Goal: Browse casually

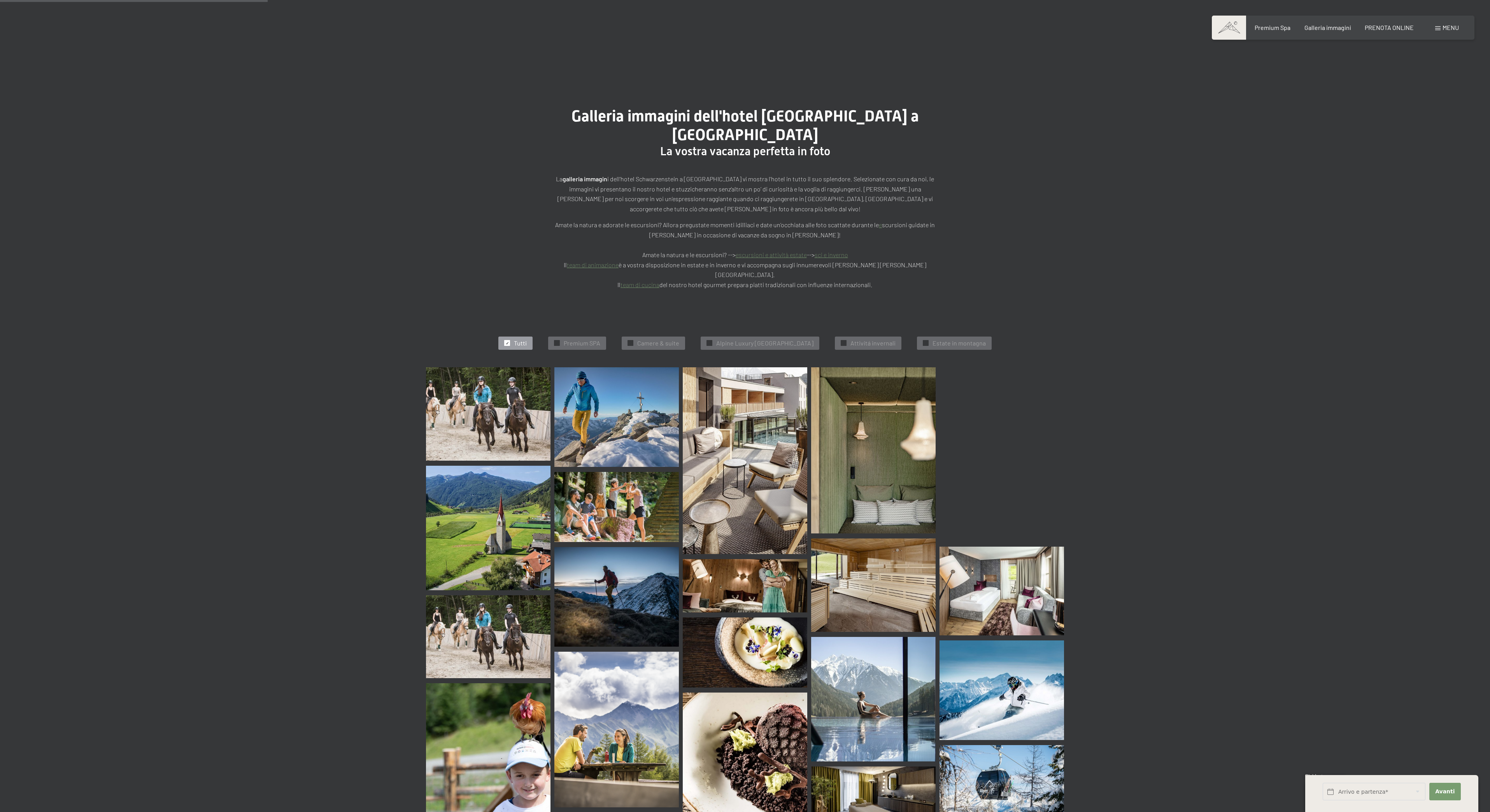
drag, startPoint x: 0, startPoint y: 0, endPoint x: 626, endPoint y: 254, distance: 675.6
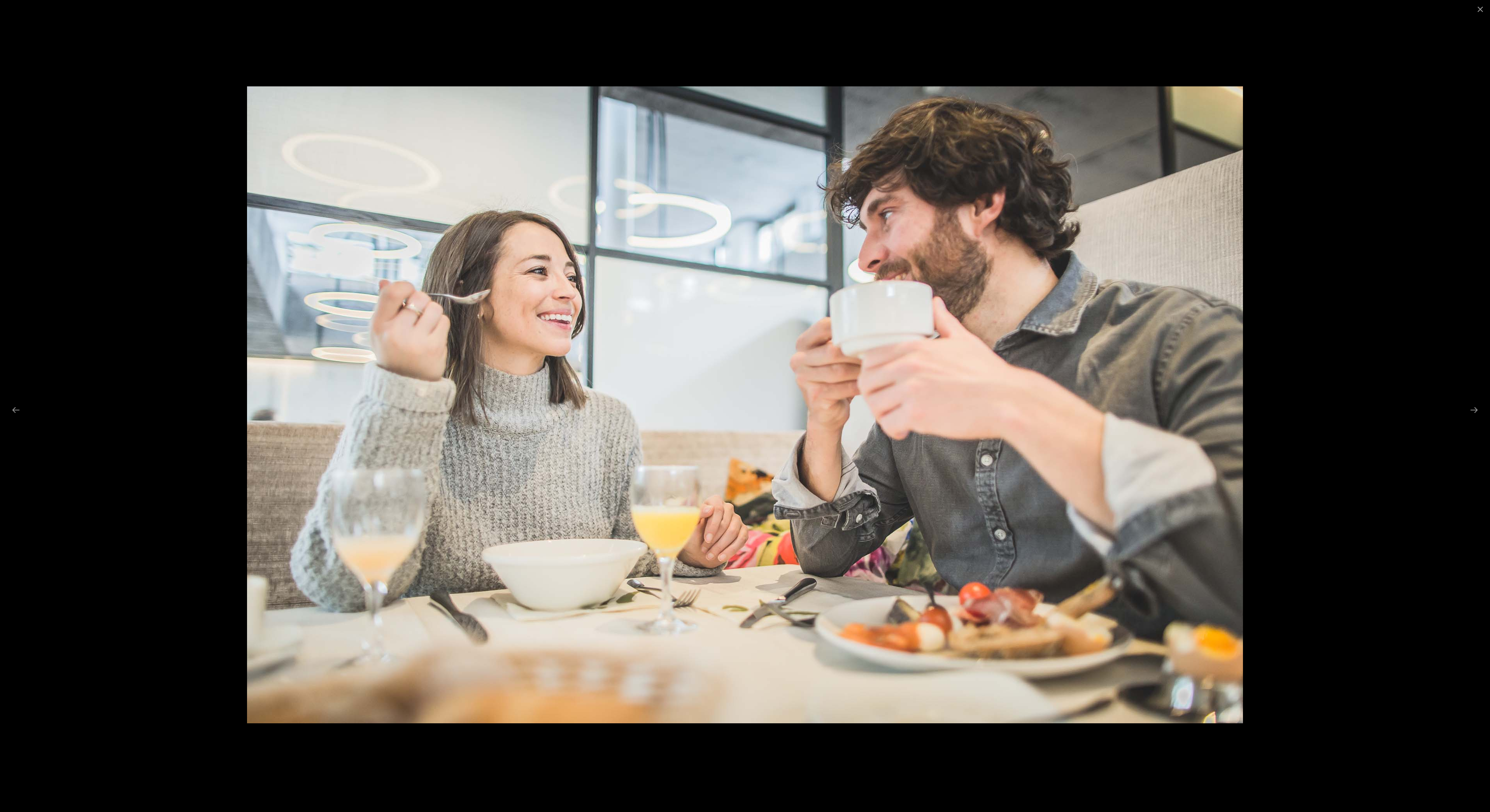
scroll to position [1690, 0]
click at [1469, 415] on button "Next slide" at bounding box center [1474, 410] width 16 height 15
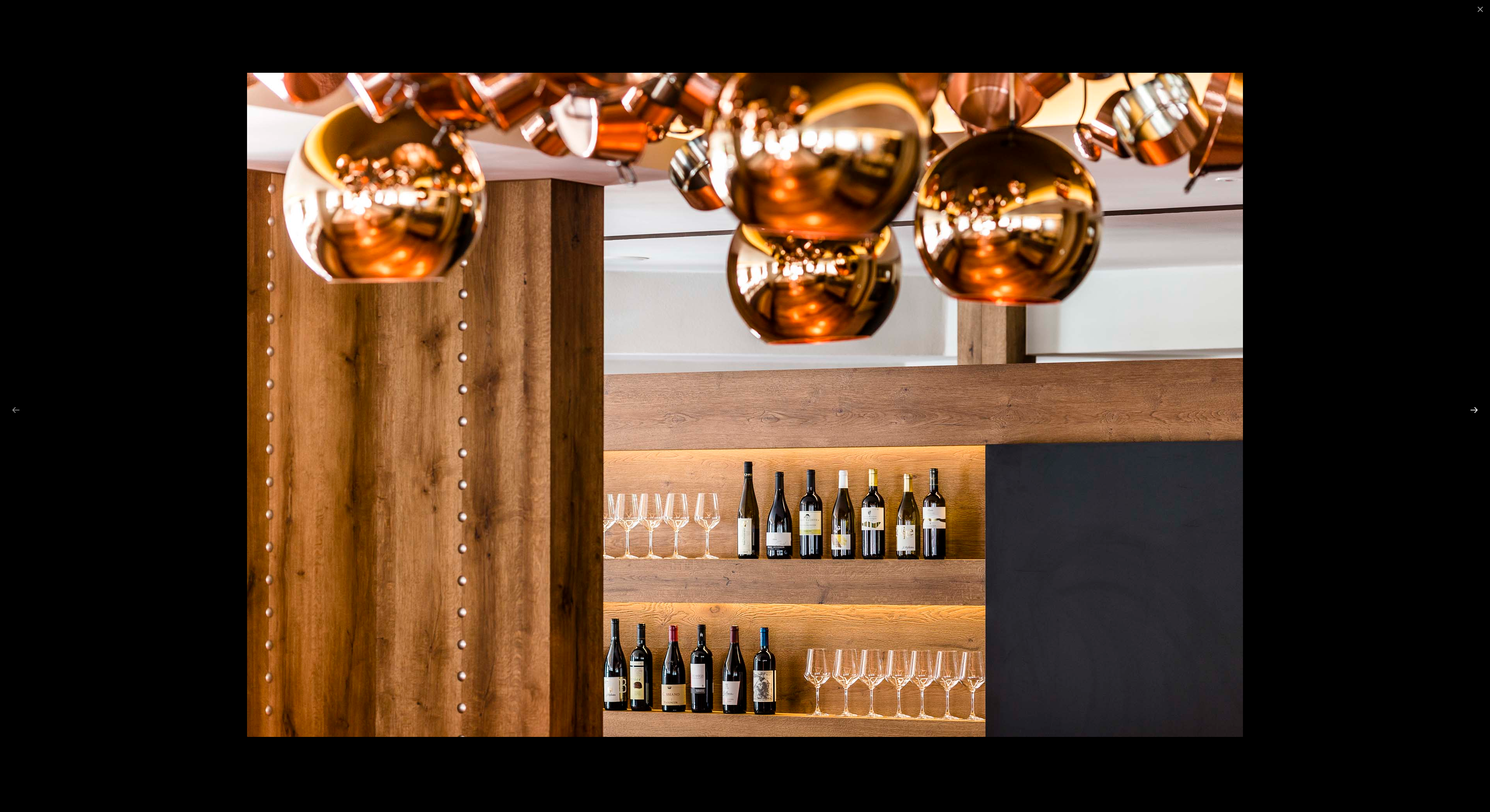
click at [1468, 417] on button "Next slide" at bounding box center [1474, 410] width 16 height 15
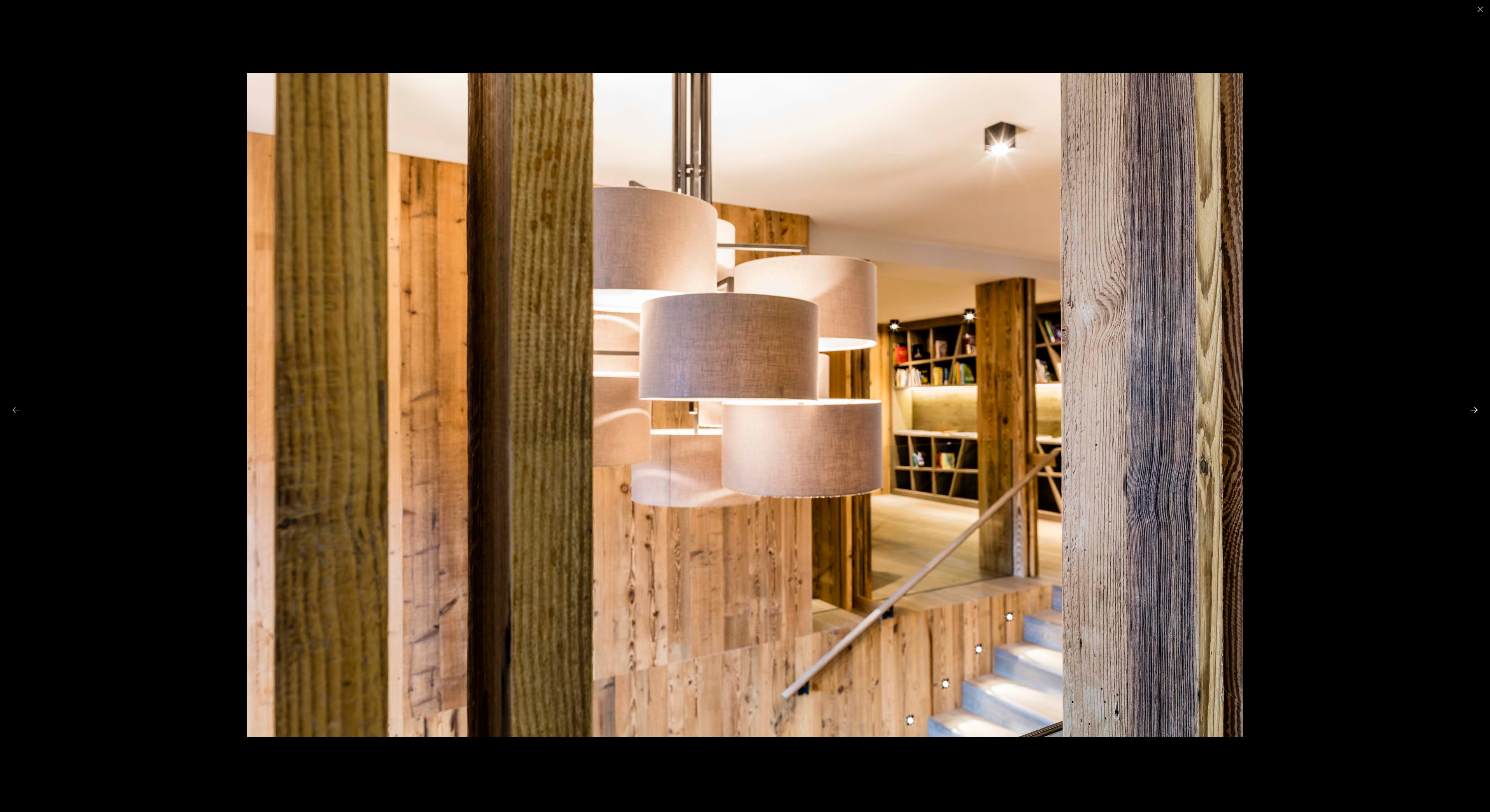
click at [1468, 417] on button "Next slide" at bounding box center [1474, 410] width 16 height 15
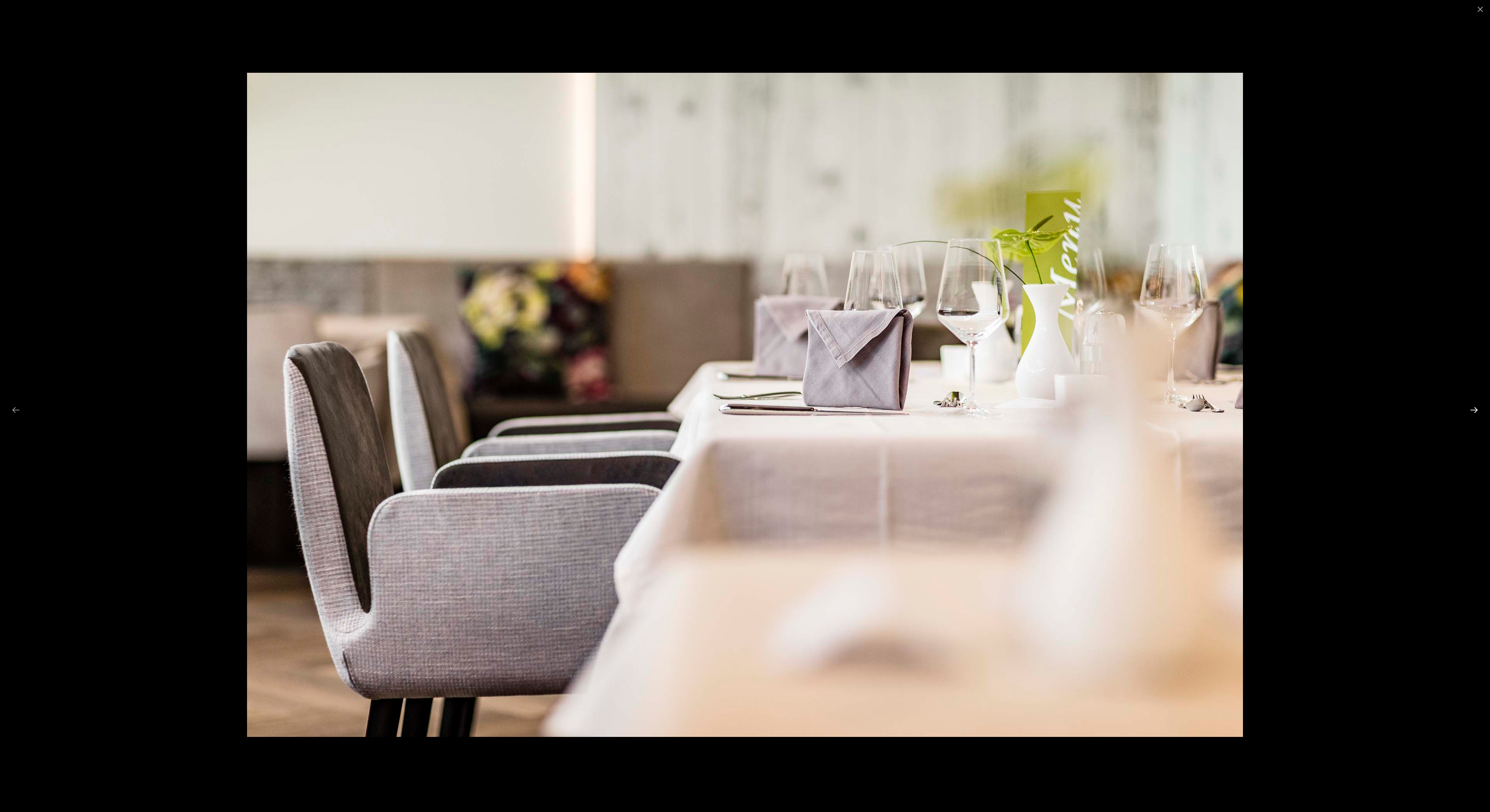
click at [1468, 417] on button "Next slide" at bounding box center [1474, 410] width 16 height 15
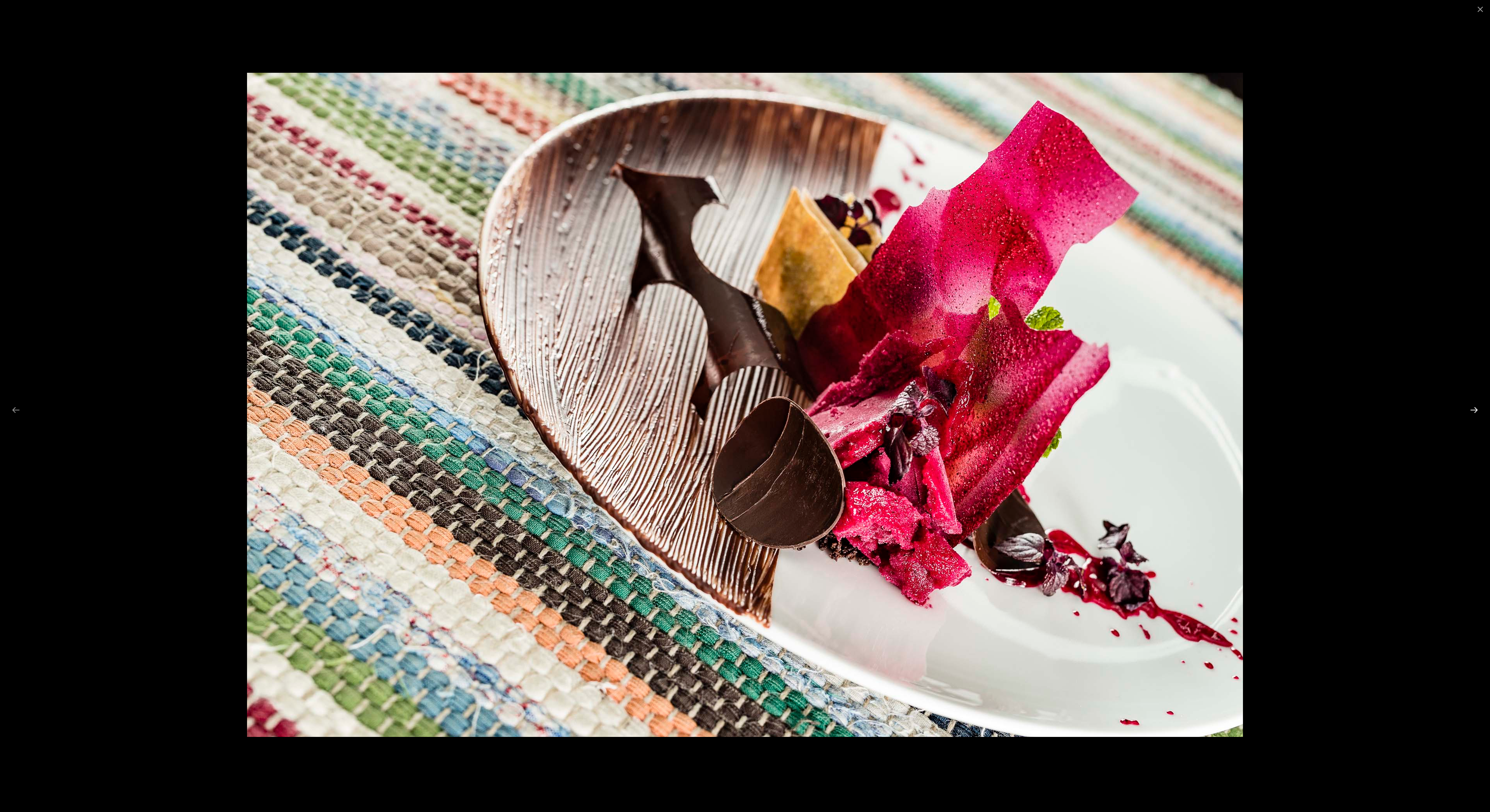
click at [1468, 417] on button "Next slide" at bounding box center [1474, 410] width 16 height 15
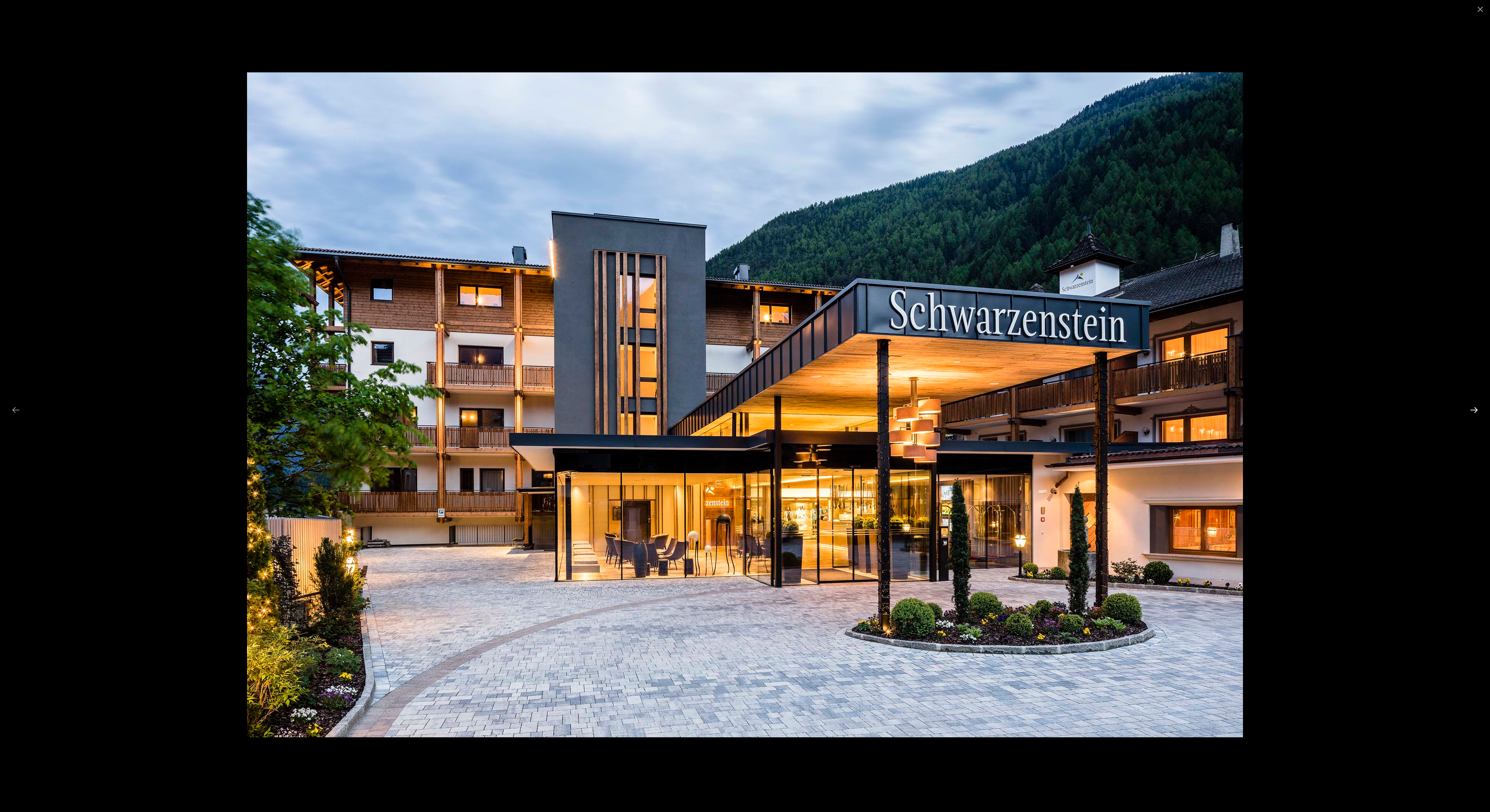
click at [1468, 417] on button "Next slide" at bounding box center [1474, 410] width 16 height 15
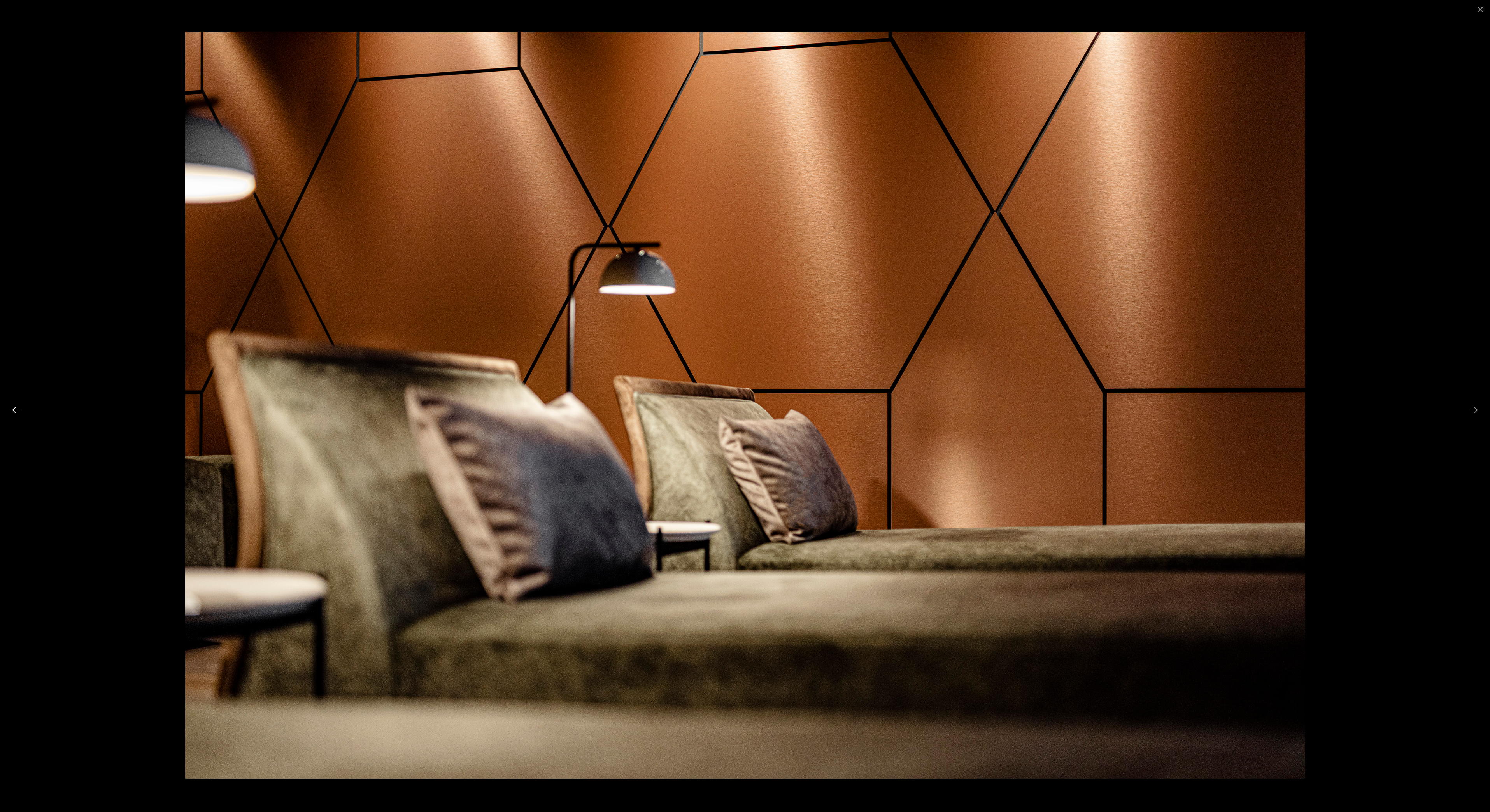
click at [12, 410] on button "Previous slide" at bounding box center [16, 410] width 16 height 15
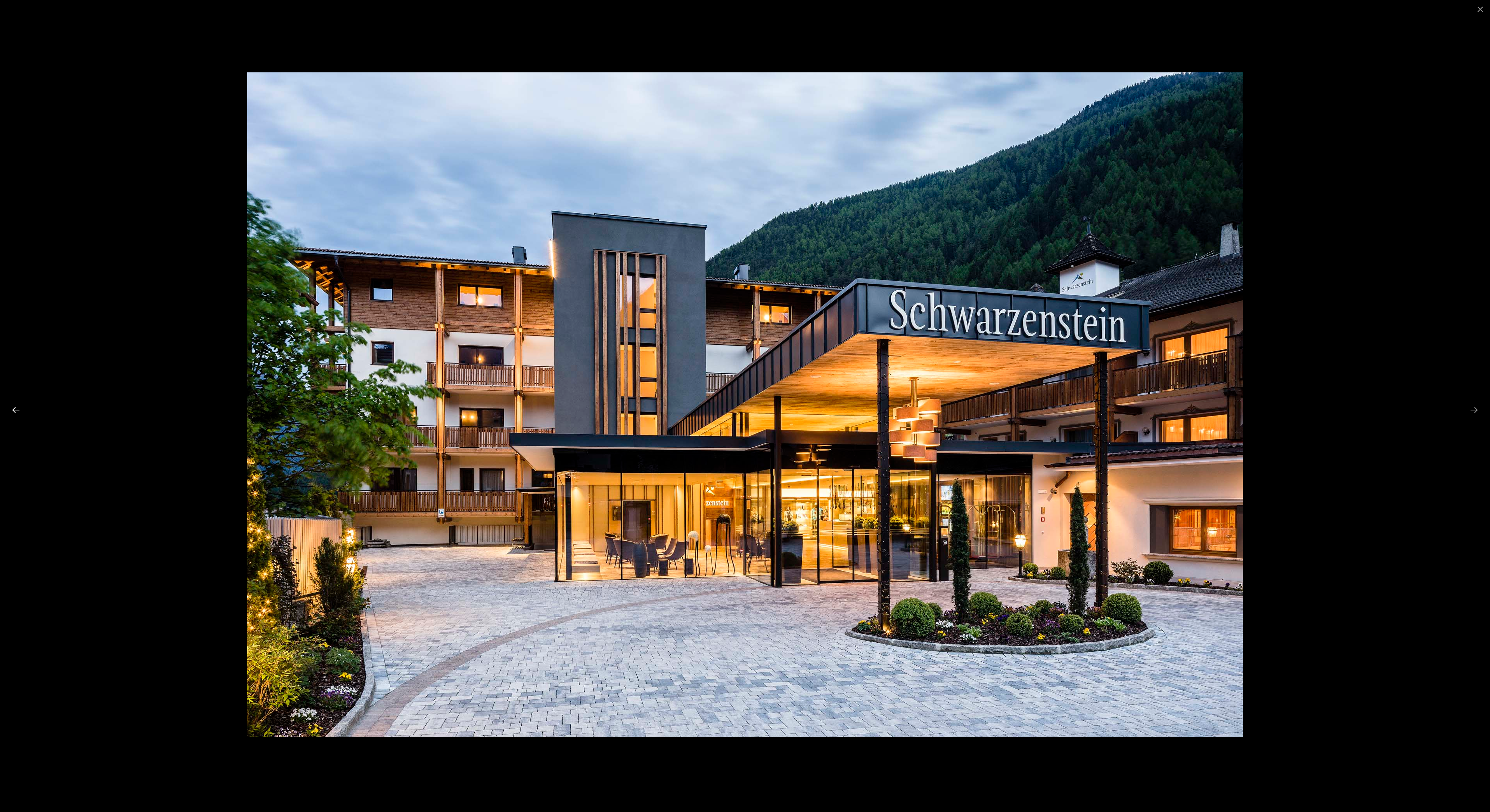
click at [16, 414] on button "Previous slide" at bounding box center [16, 410] width 16 height 15
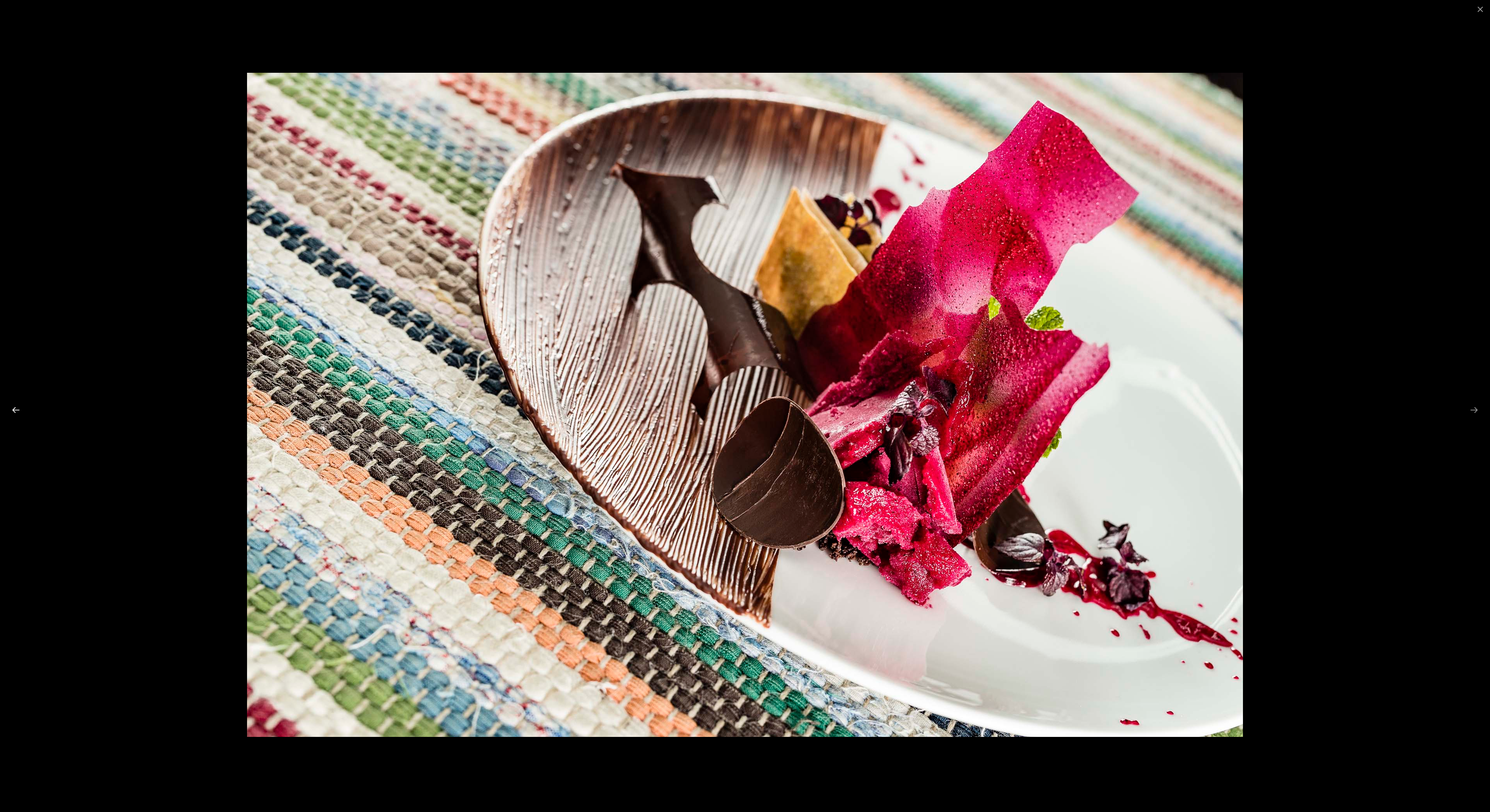
click at [16, 414] on button "Previous slide" at bounding box center [16, 410] width 16 height 15
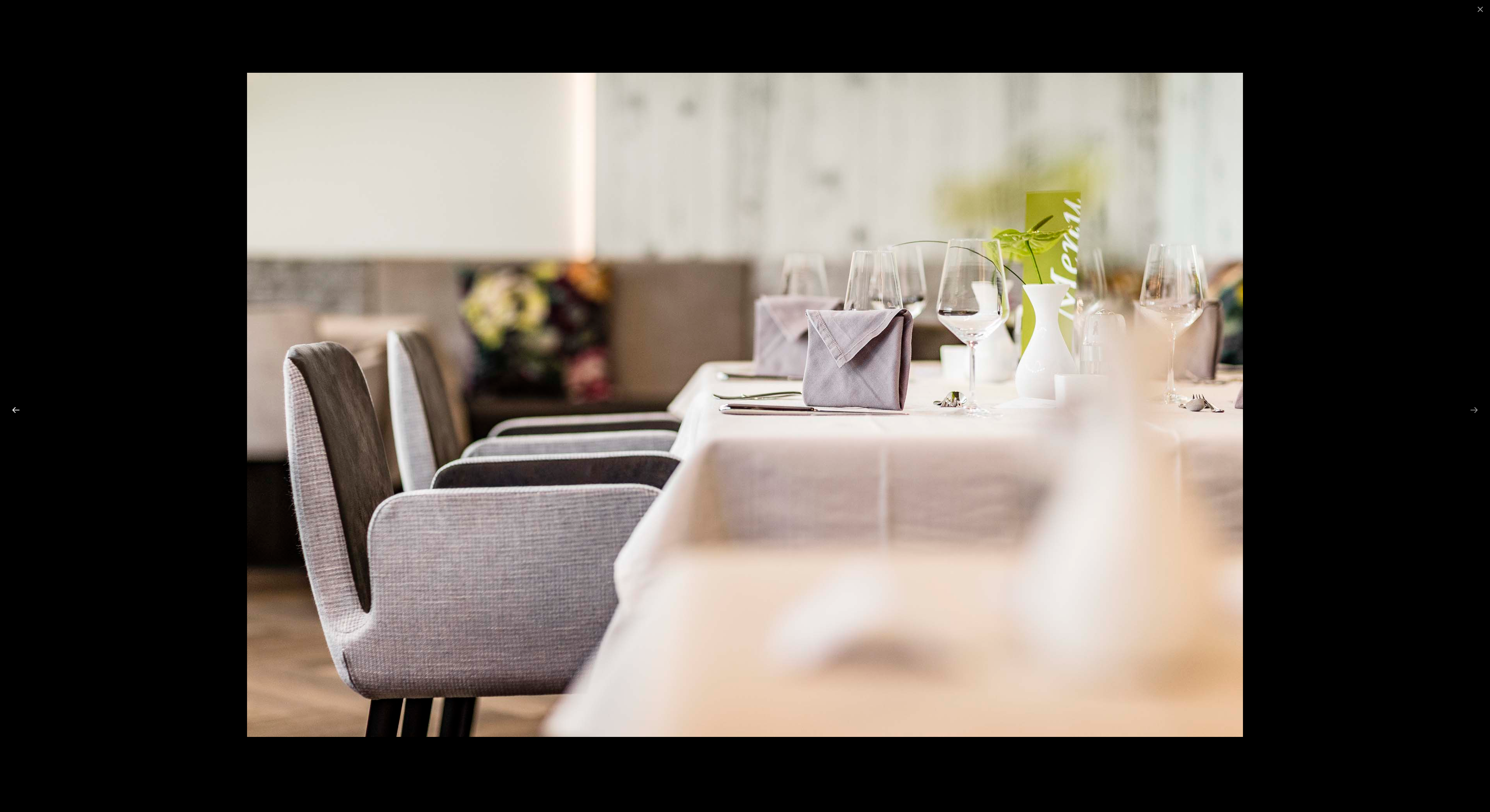
click at [16, 414] on button "Previous slide" at bounding box center [16, 410] width 16 height 15
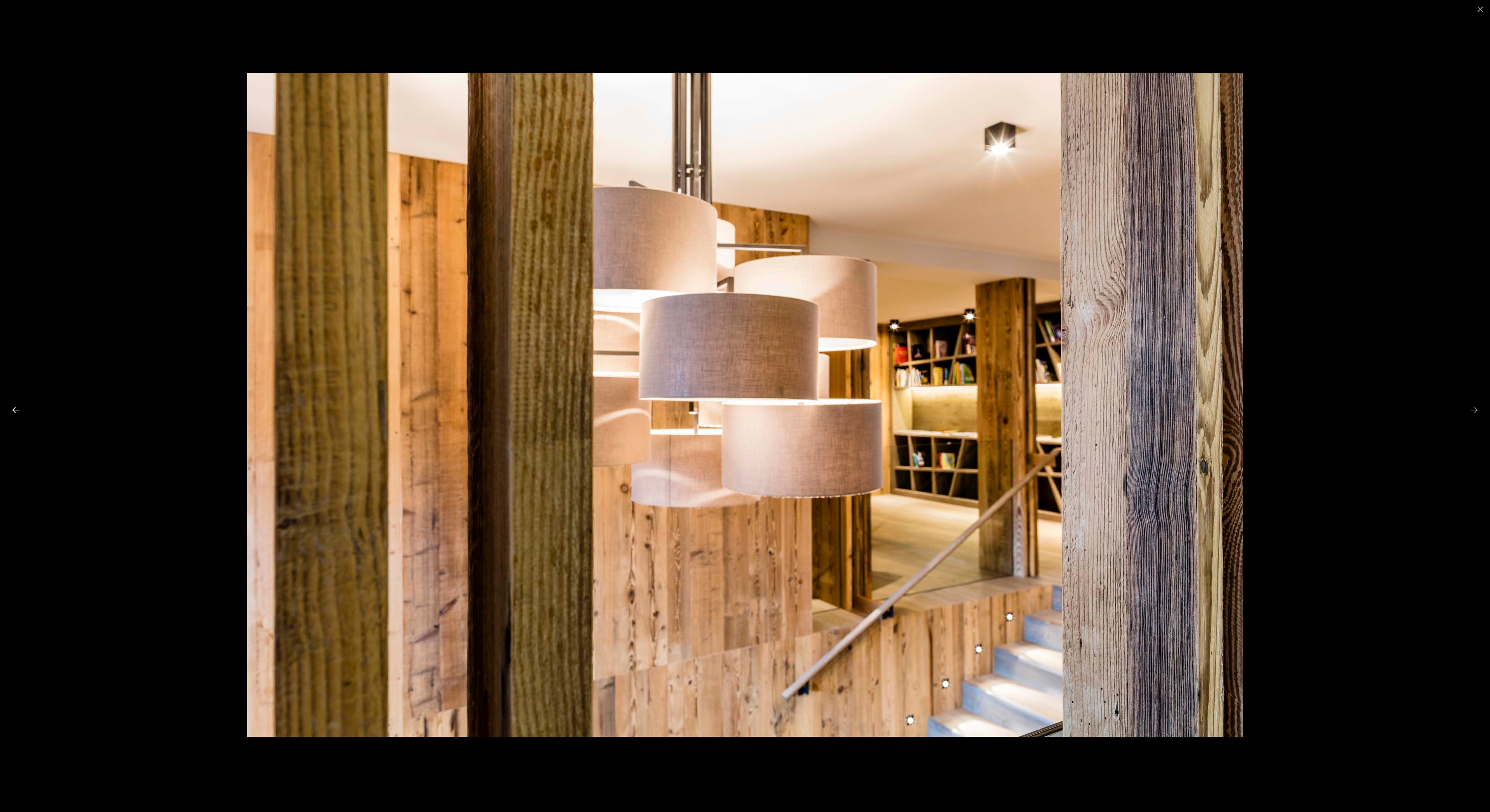
click at [16, 414] on button "Previous slide" at bounding box center [16, 410] width 16 height 15
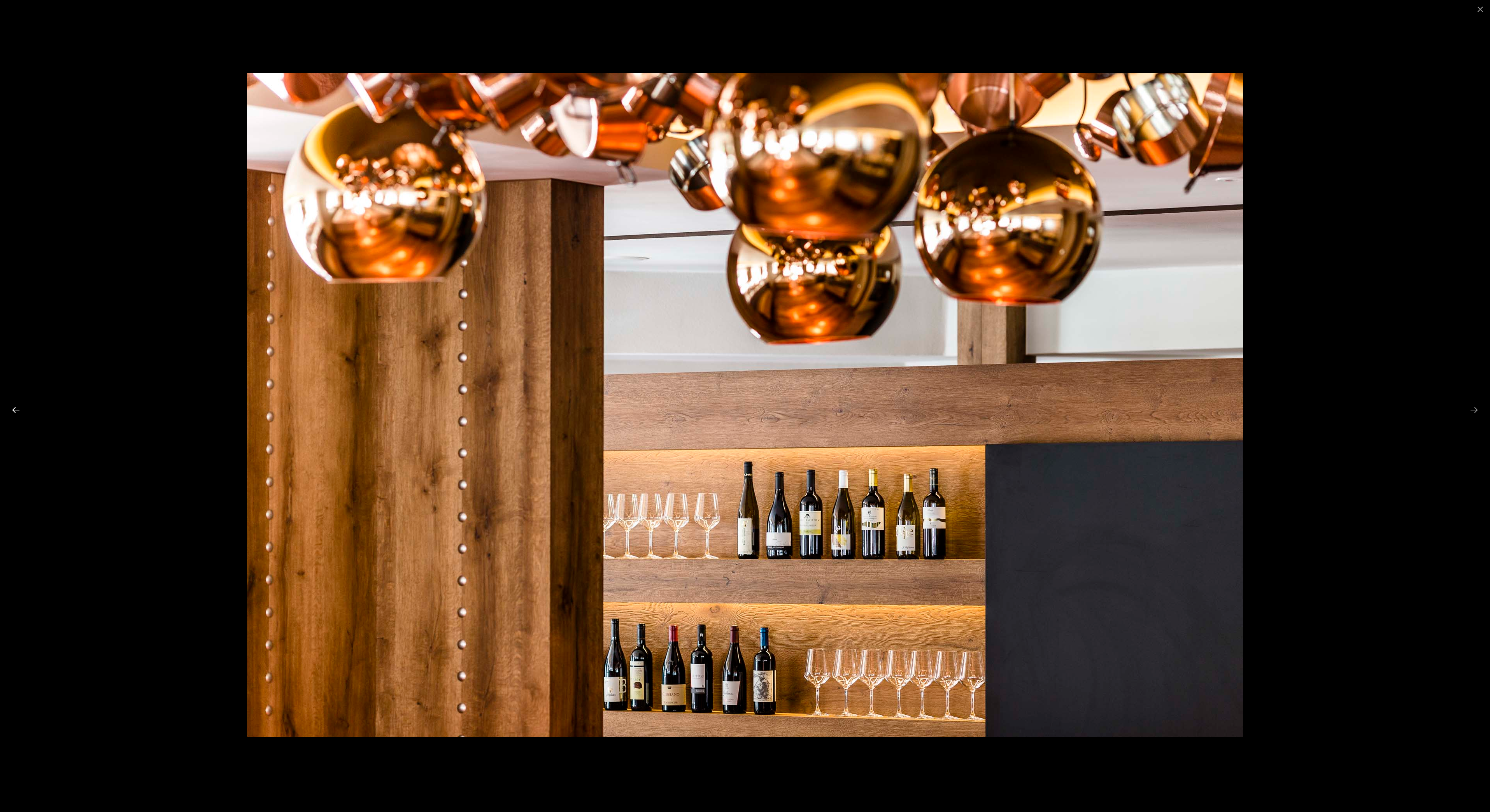
click at [24, 405] on button "Previous slide" at bounding box center [16, 410] width 16 height 15
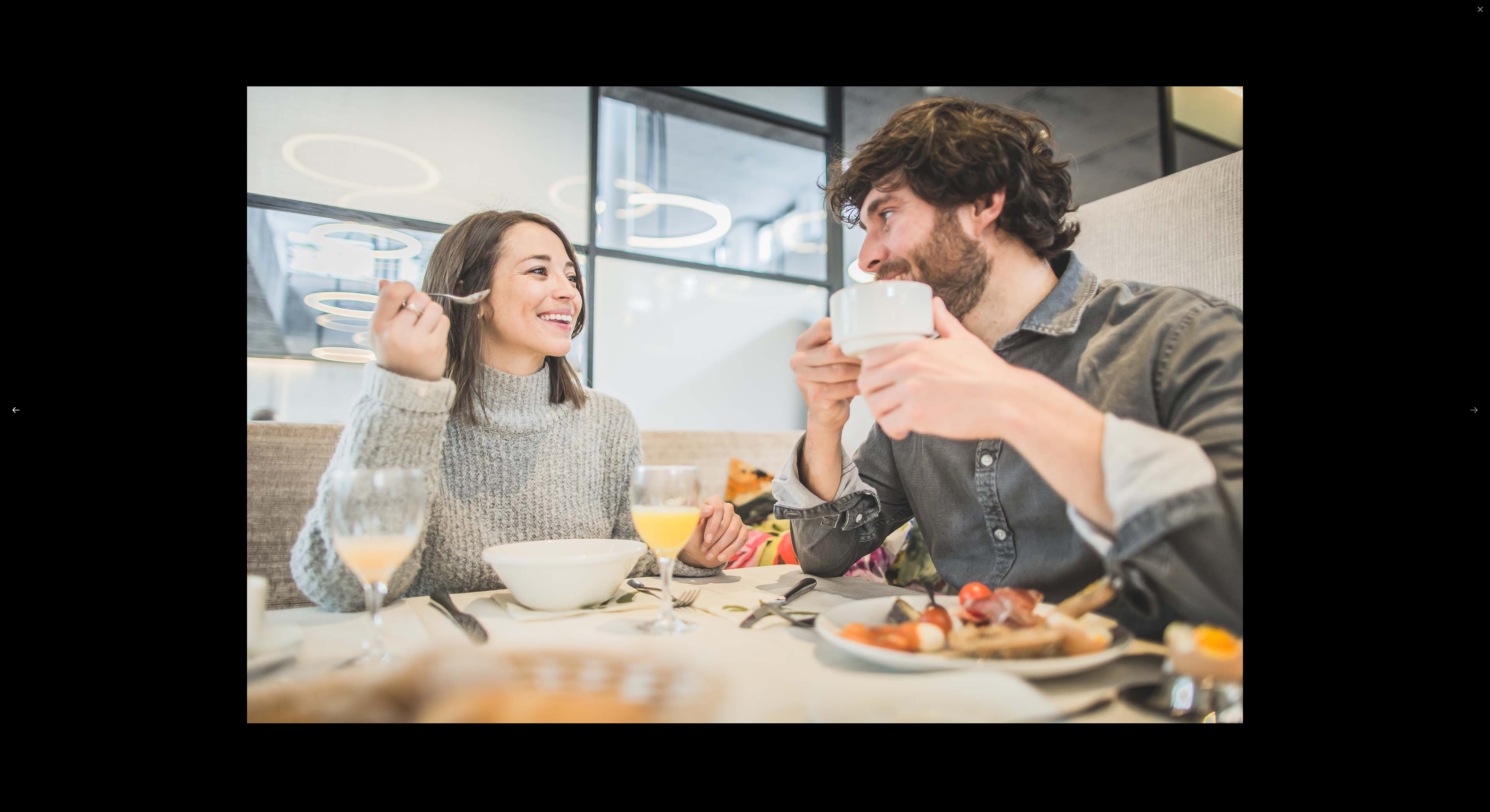
click at [24, 405] on button "Previous slide" at bounding box center [16, 410] width 16 height 15
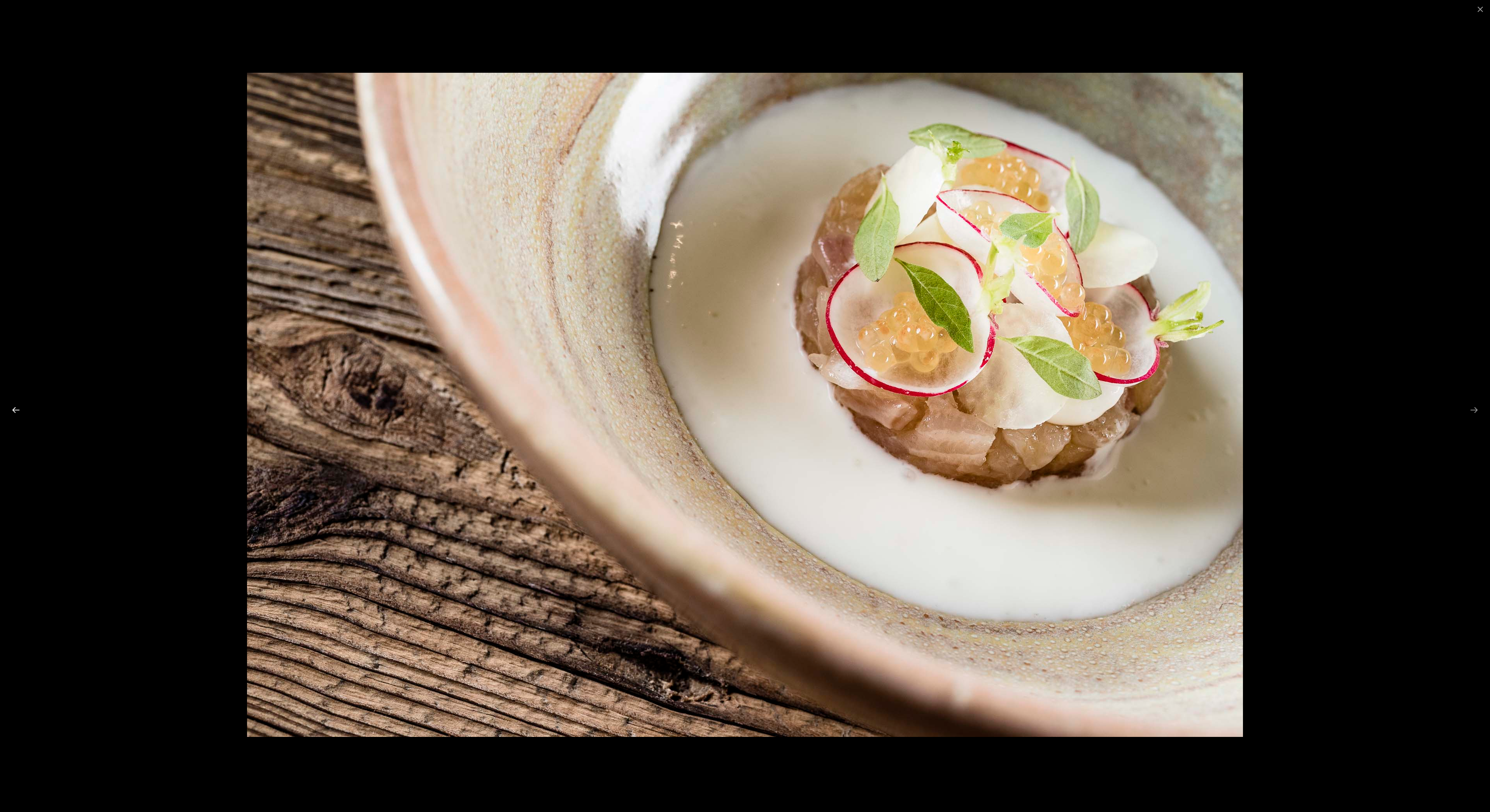
click at [24, 405] on button "Previous slide" at bounding box center [16, 410] width 16 height 15
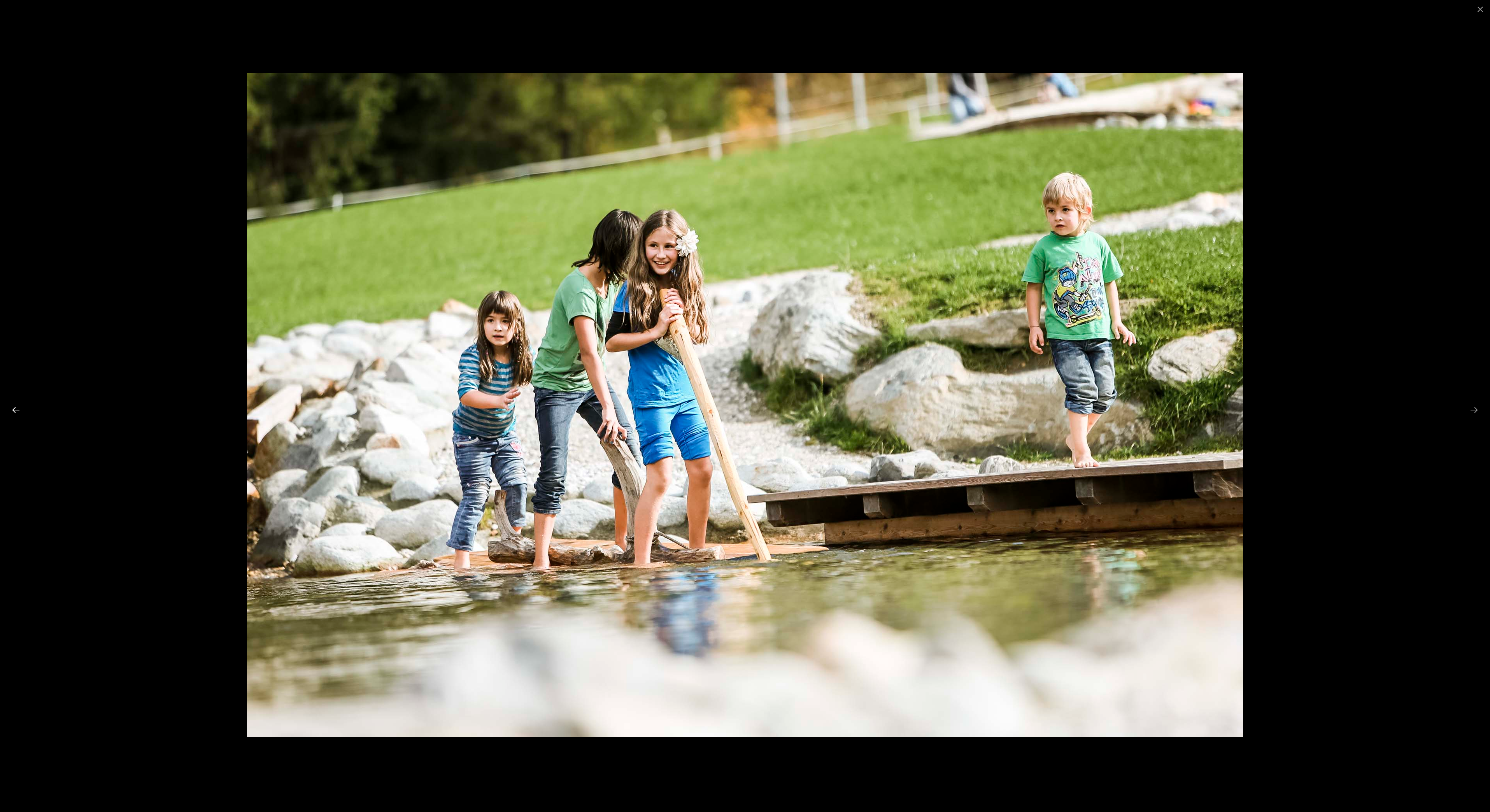
click at [24, 405] on button "Previous slide" at bounding box center [16, 410] width 16 height 15
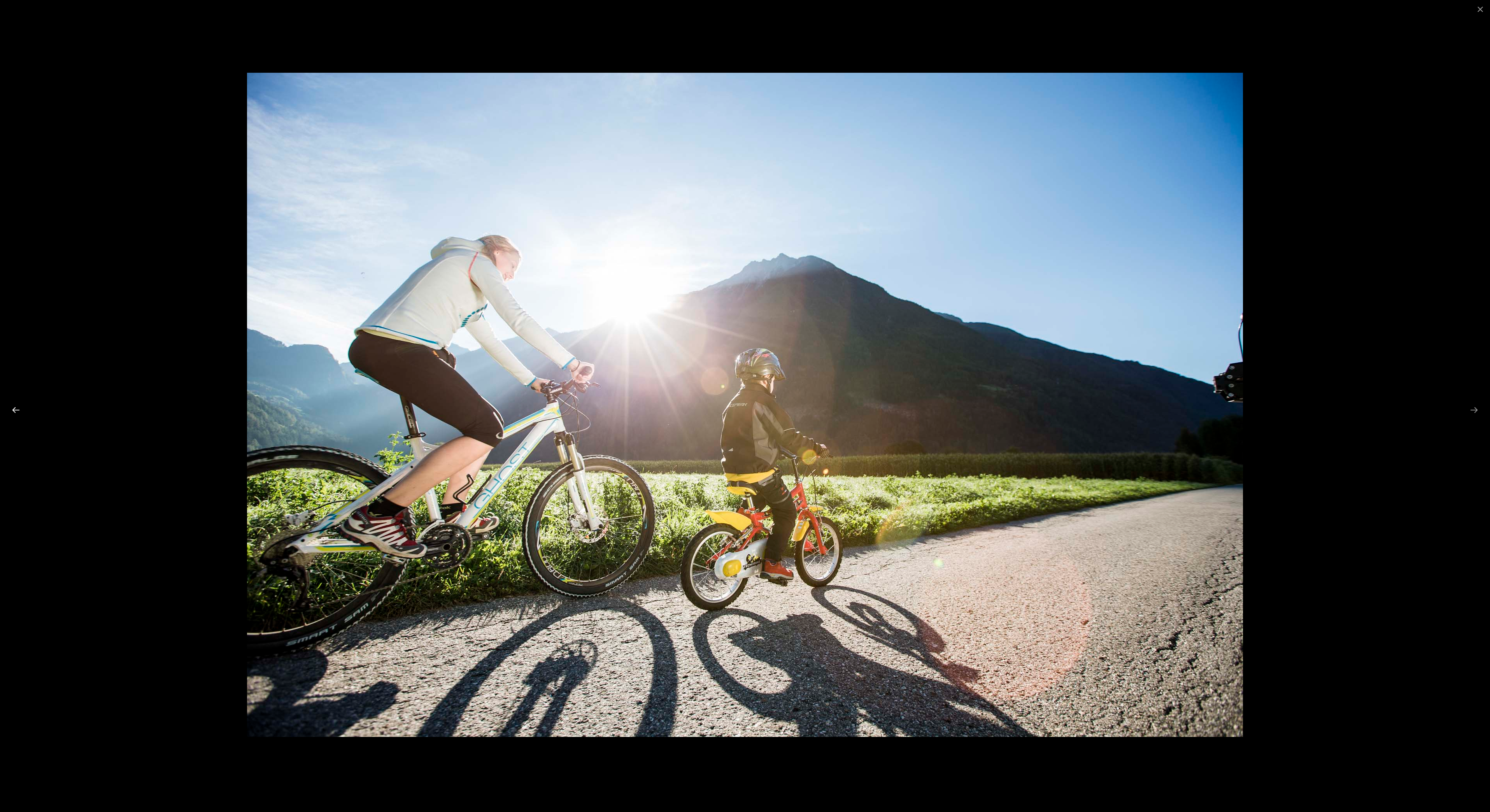
click at [24, 405] on button "Previous slide" at bounding box center [16, 410] width 16 height 15
